Goal: Task Accomplishment & Management: Use online tool/utility

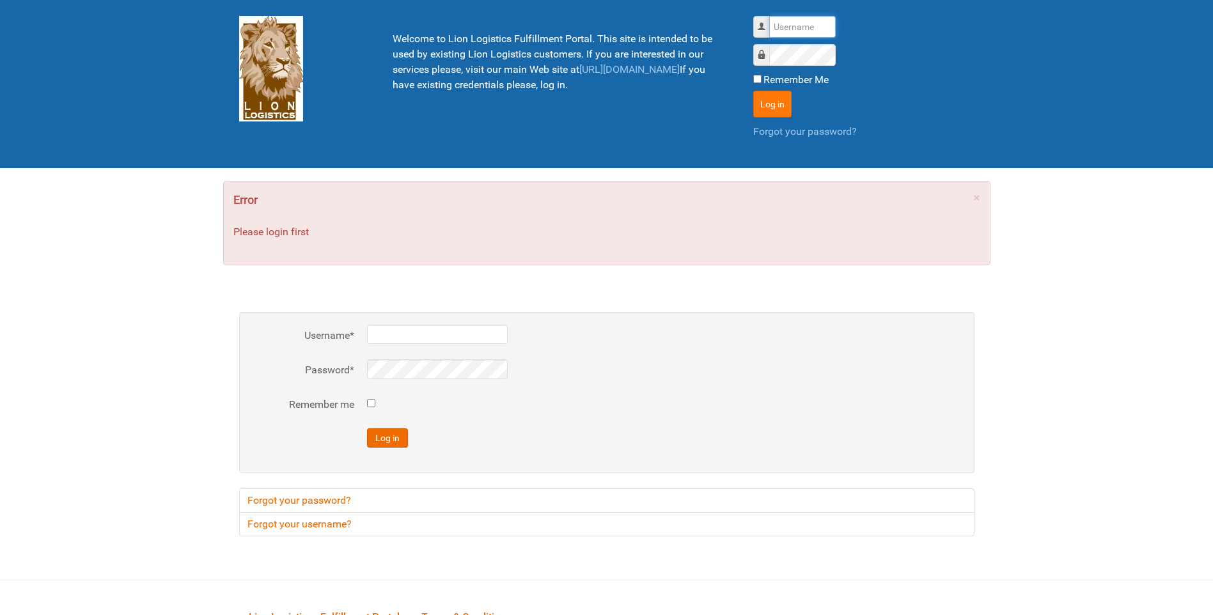
type input "lion"
click at [776, 108] on button "Log in" at bounding box center [772, 104] width 38 height 27
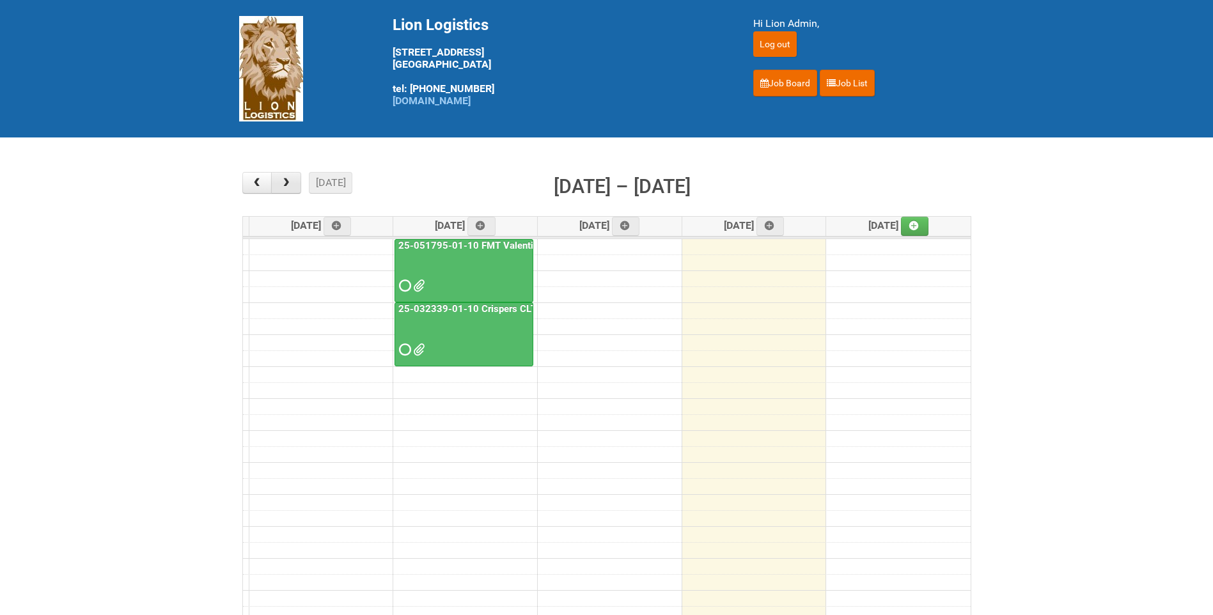
click at [287, 180] on span "button" at bounding box center [286, 183] width 12 height 10
